Goal: Communication & Community: Answer question/provide support

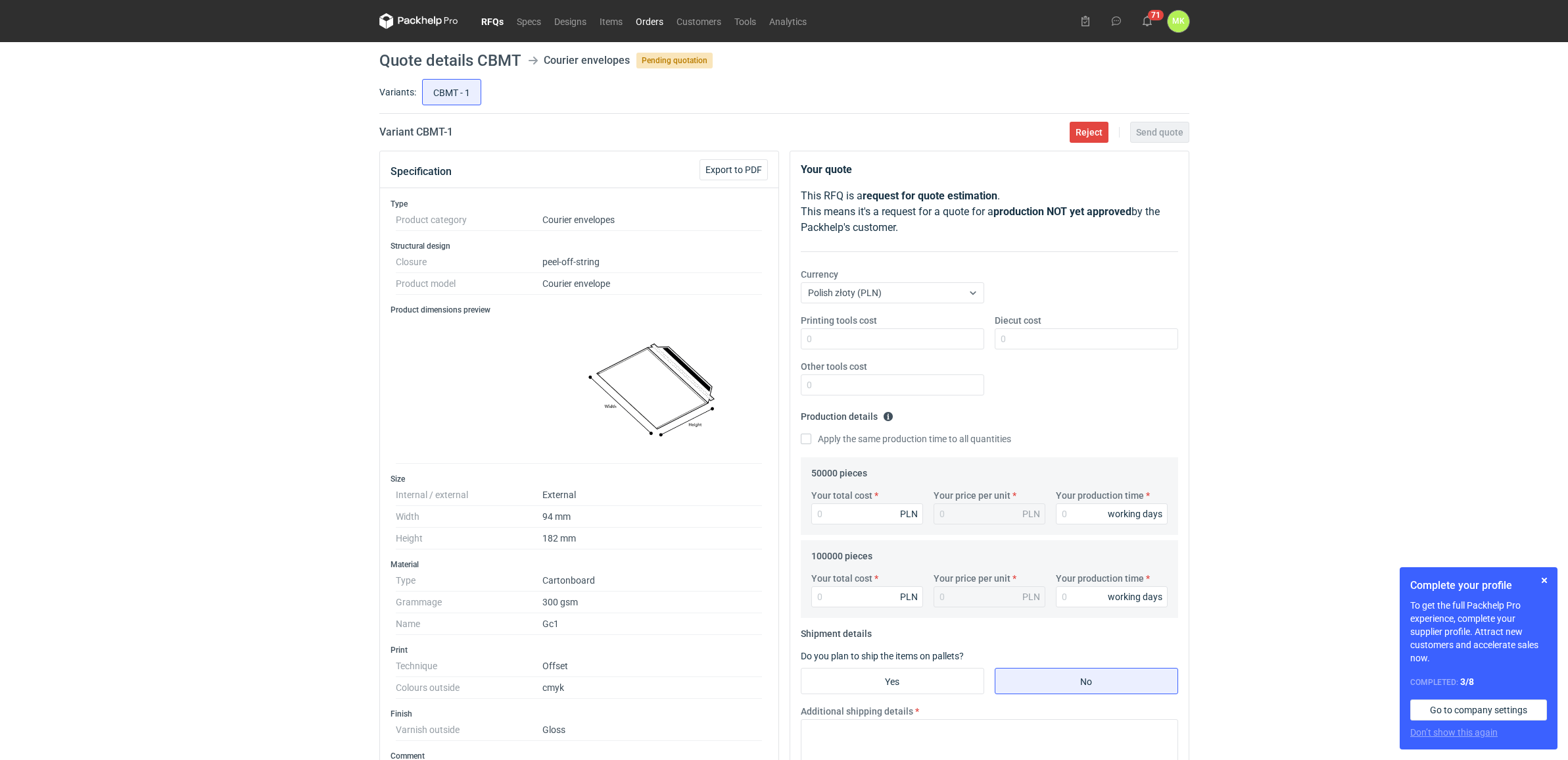
click at [646, 19] on link "Orders" at bounding box center [649, 21] width 41 height 16
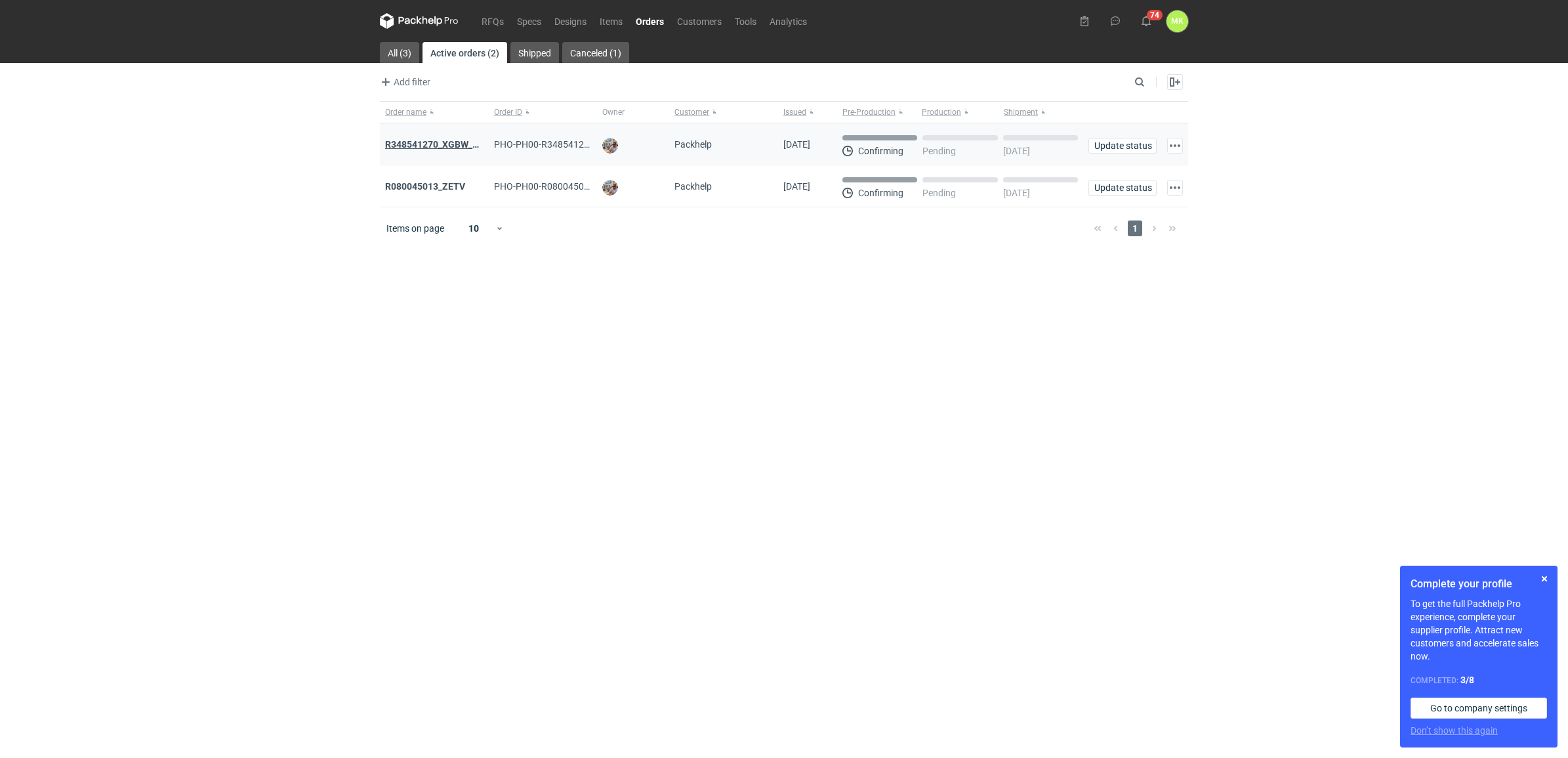
click at [444, 145] on strong "R348541270_XGBW_AYKT" at bounding box center [440, 144] width 110 height 10
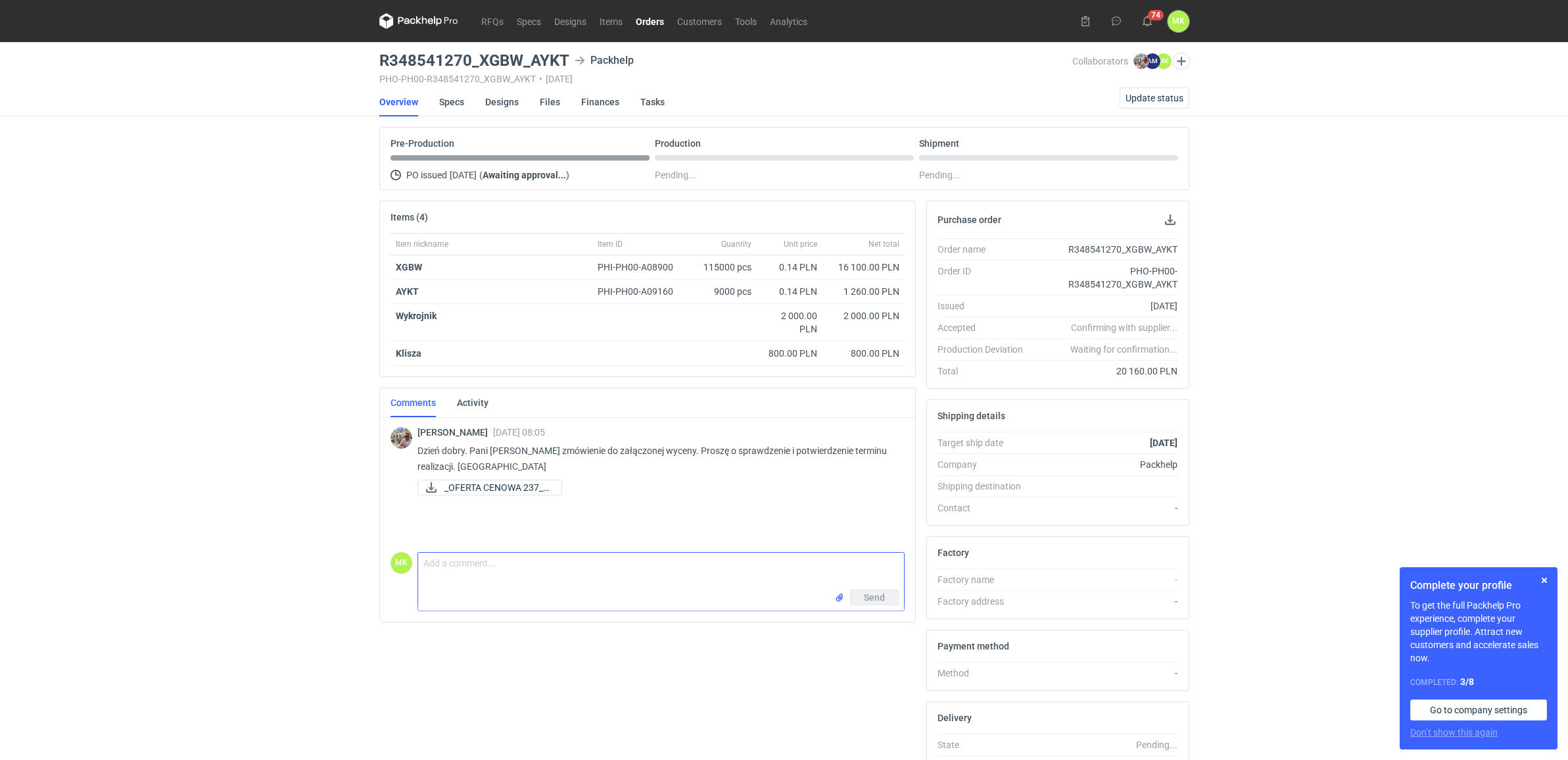
click at [491, 563] on textarea "Comment message" at bounding box center [662, 570] width 486 height 37
click at [504, 491] on span "_OFERTA CENOWA 237_E..." at bounding box center [498, 487] width 106 height 14
click at [1507, 157] on div "RFQs Specs Designs Items Orders Customers Tools Analytics 74 MK [PERSON_NAME] […" at bounding box center [784, 380] width 1568 height 760
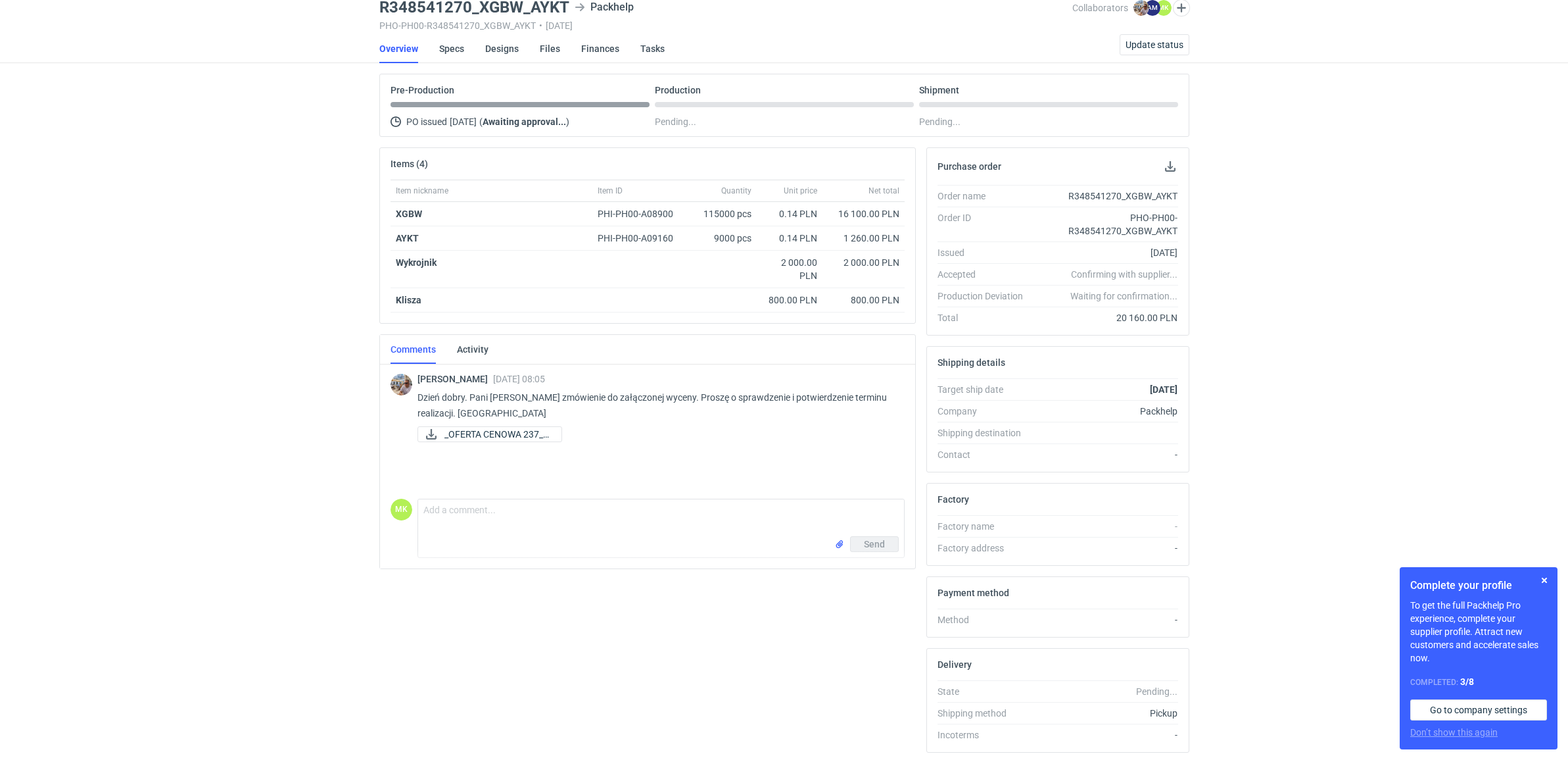
scroll to position [82, 0]
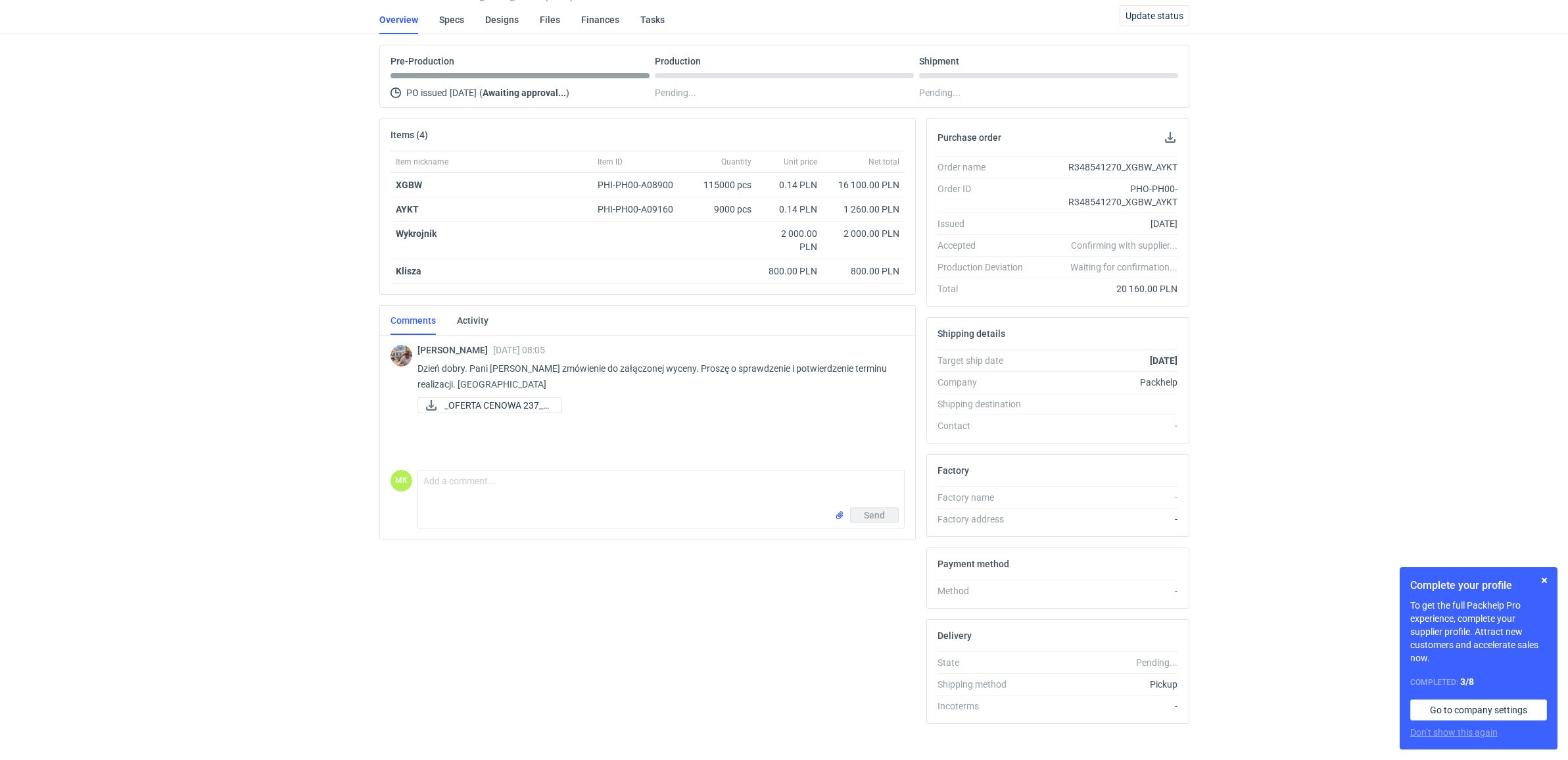
click at [654, 512] on div "Send" at bounding box center [662, 518] width 486 height 21
click at [648, 494] on textarea "Comment message" at bounding box center [662, 488] width 486 height 37
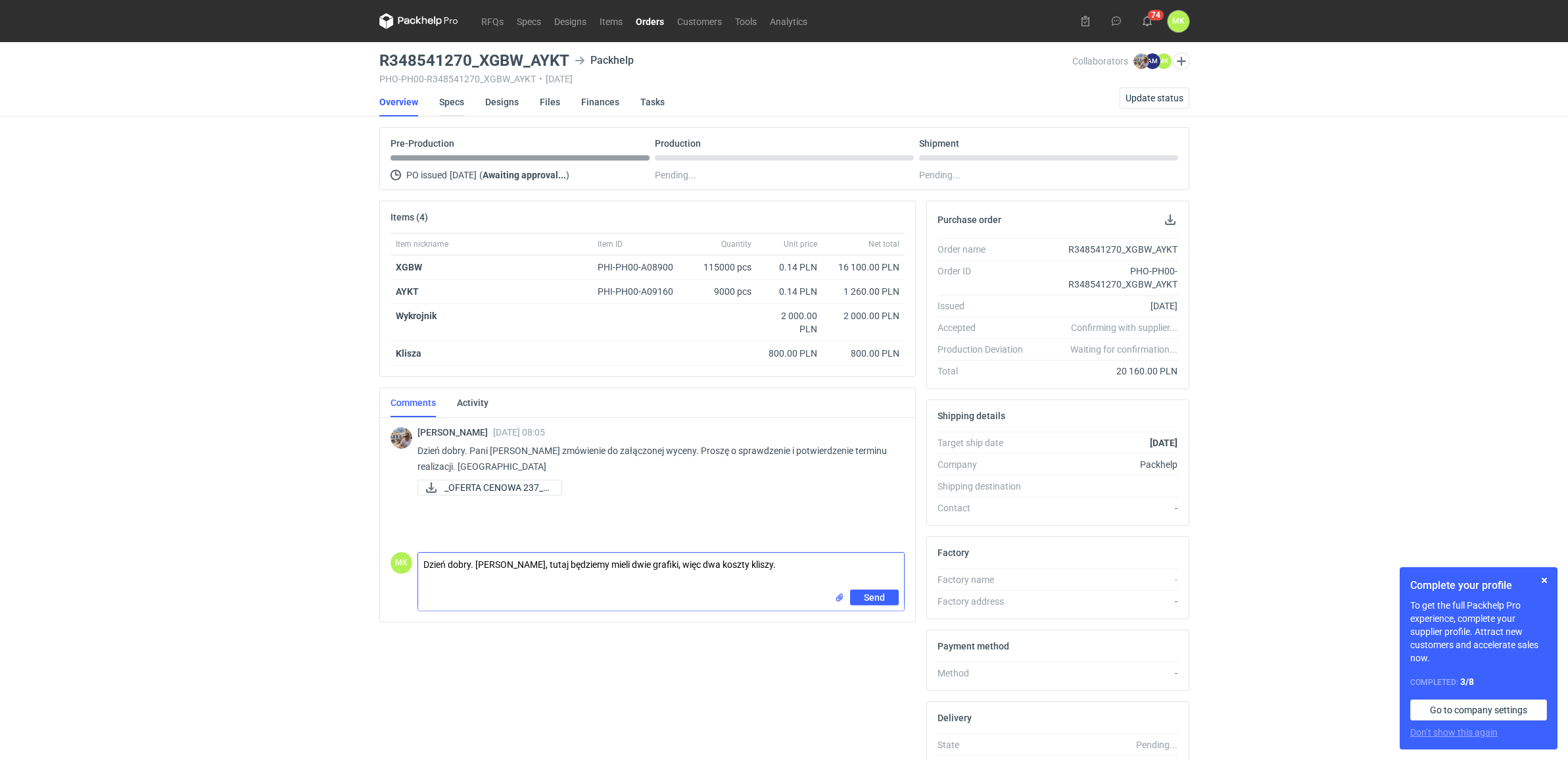
type textarea "Dzień dobry. [PERSON_NAME], tutaj będziemy mieli dwie grafiki, więc dwa koszty …"
click at [455, 99] on link "Specs" at bounding box center [451, 102] width 25 height 29
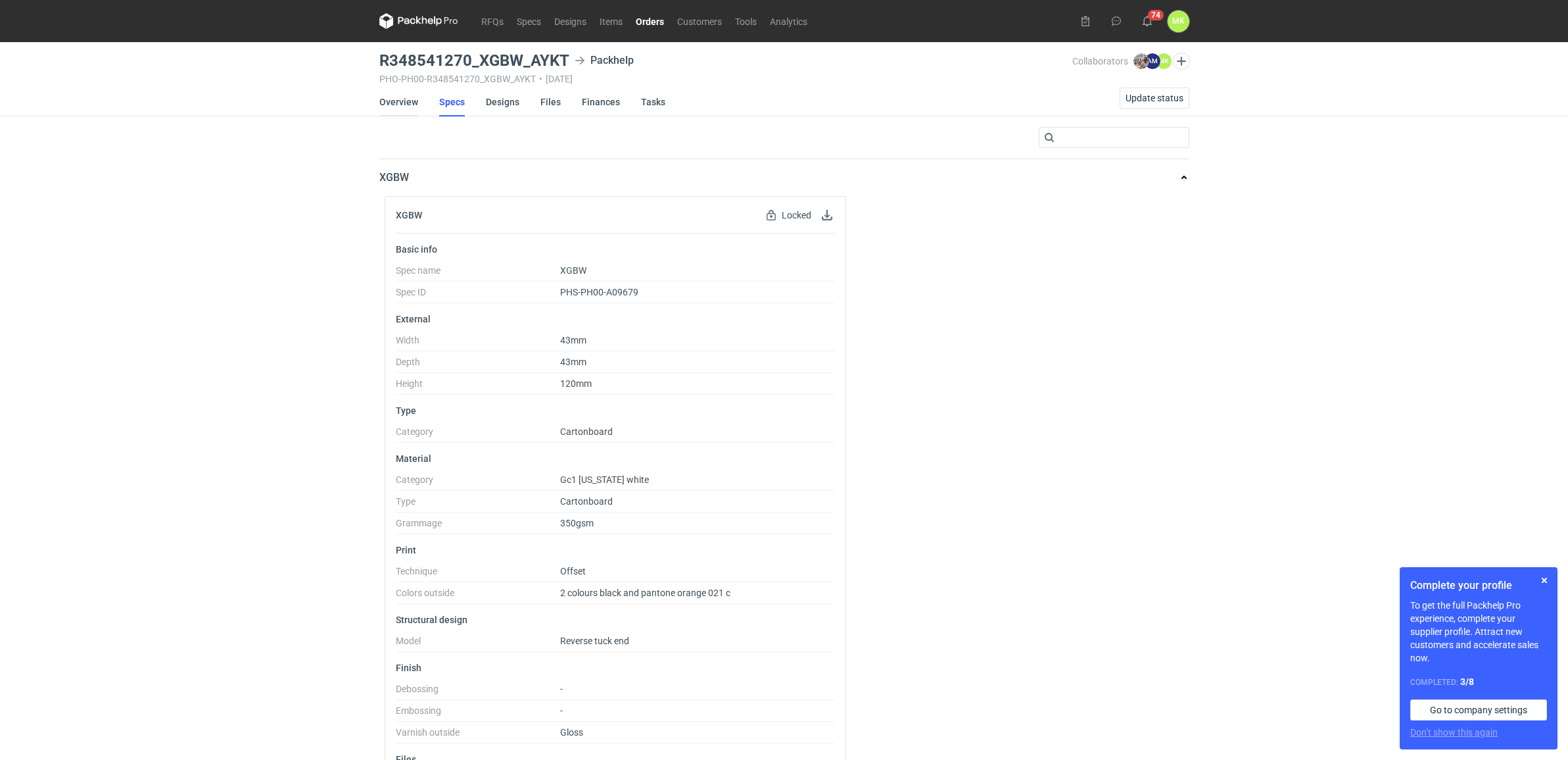
click at [402, 104] on link "Overview" at bounding box center [399, 102] width 39 height 29
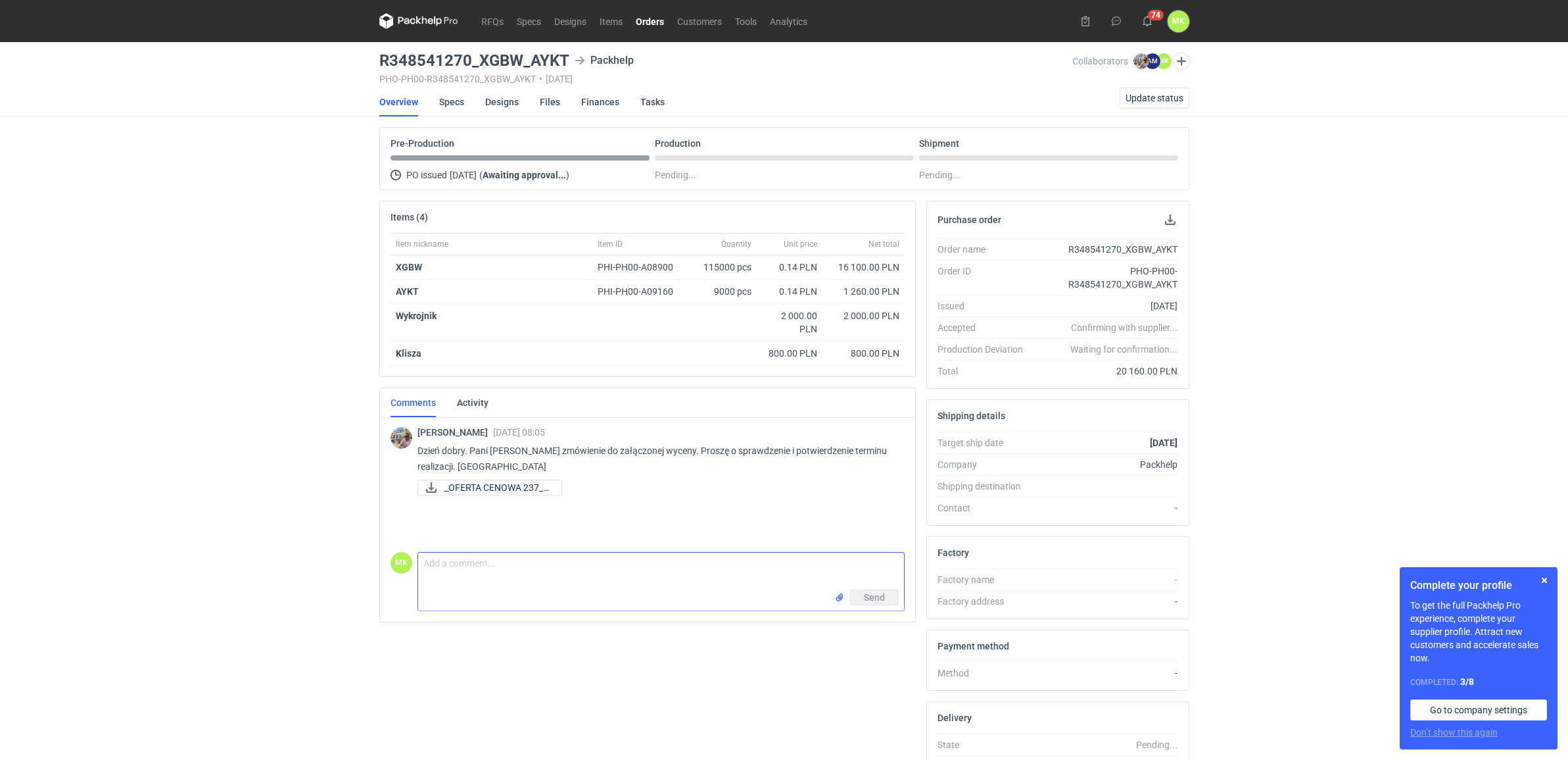
click at [534, 584] on textarea "Comment message" at bounding box center [662, 570] width 486 height 37
click at [556, 583] on textarea "Dzień dobry [PERSON_NAME]" at bounding box center [662, 570] width 486 height 37
click at [883, 570] on textarea "Dzień dobry [PERSON_NAME], tutaj będą dwie grafiki, więc powinny być dwie klisz…" at bounding box center [662, 570] width 486 height 37
click at [891, 567] on textarea "Dzień dobry [PERSON_NAME], tutaj będą dwie grafiki, więc powinny być dwie klisz…" at bounding box center [662, 570] width 486 height 37
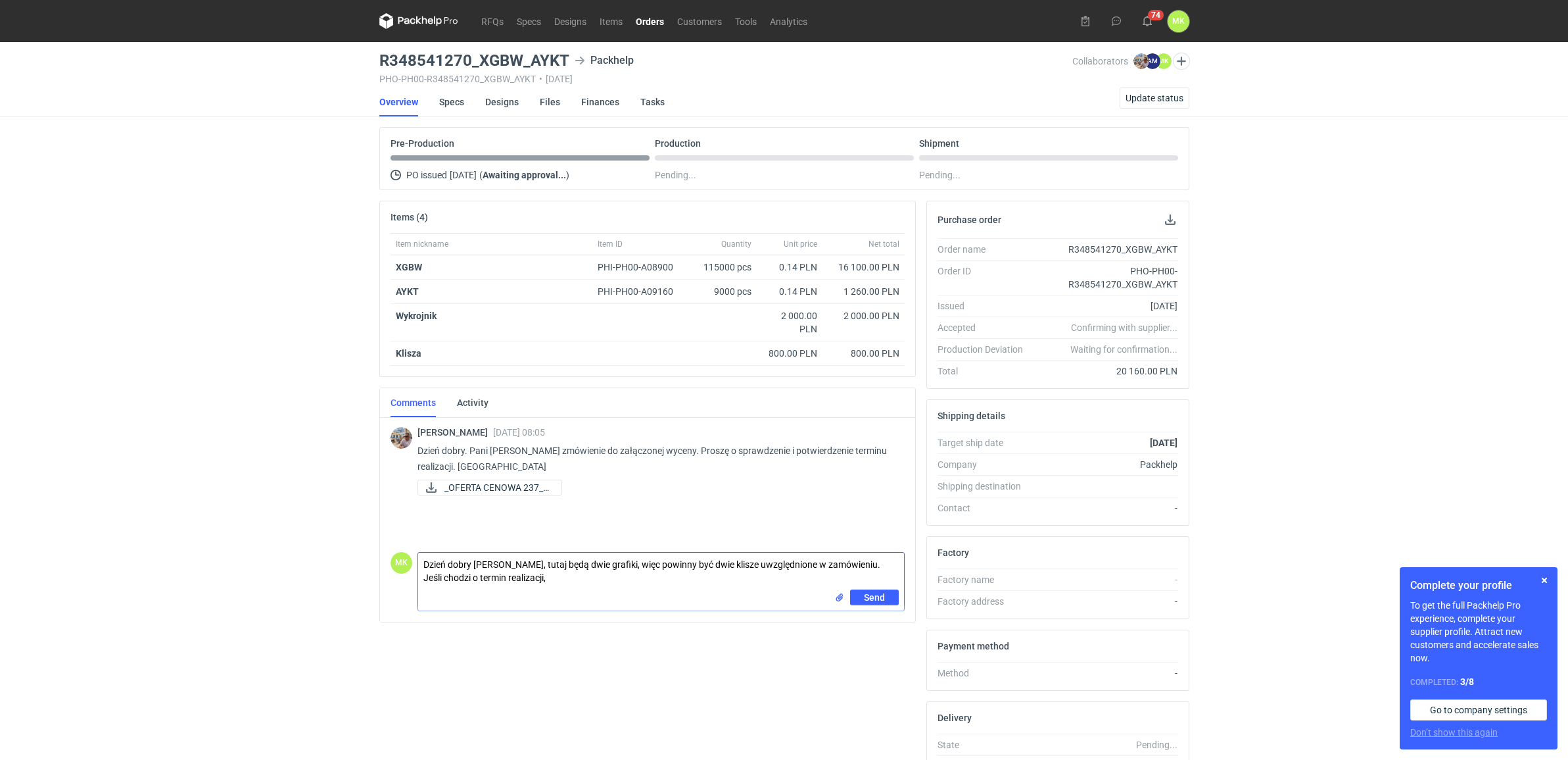
type textarea "Dzień dobry [PERSON_NAME], tutaj będą dwie grafiki, więc powinny być dwie klisz…"
click at [630, 581] on textarea "Dzień dobry [PERSON_NAME], tutaj będą dwie grafiki, więc powinny być dwie klisz…" at bounding box center [662, 570] width 486 height 37
